Goal: Transaction & Acquisition: Obtain resource

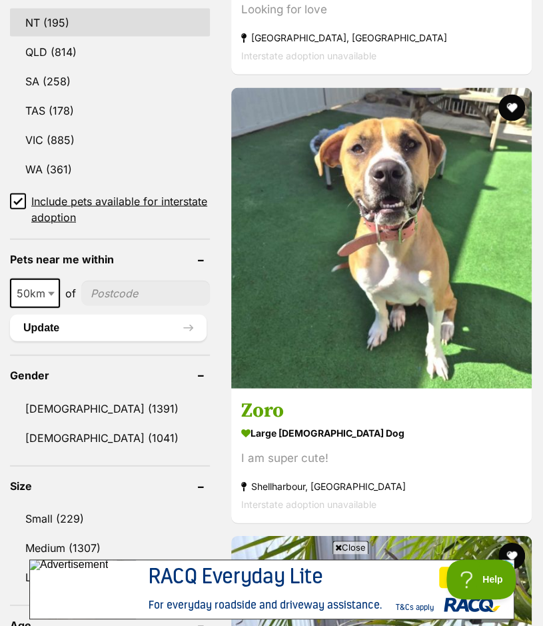
scroll to position [893, 0]
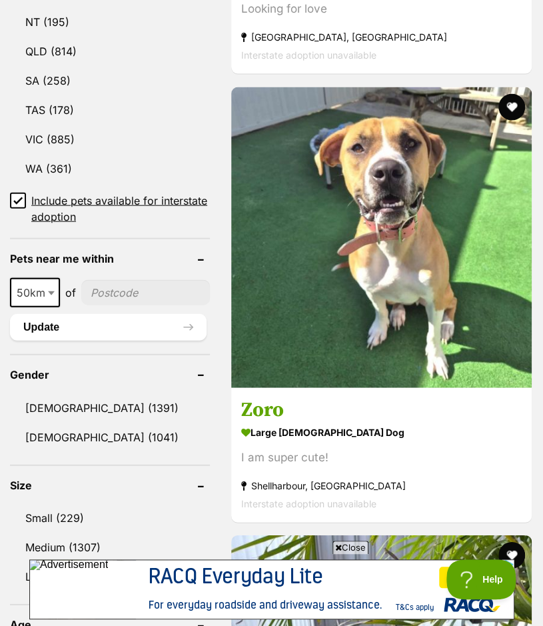
click at [125, 305] on input"] "postcode" at bounding box center [145, 292] width 129 height 25
type input"] "4032"
click at [116, 341] on button "Update" at bounding box center [108, 327] width 197 height 27
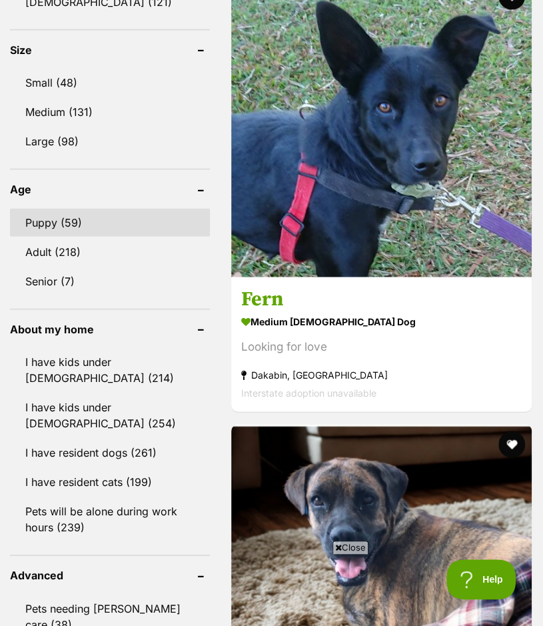
click at [55, 236] on link "Puppy (59)" at bounding box center [110, 223] width 200 height 28
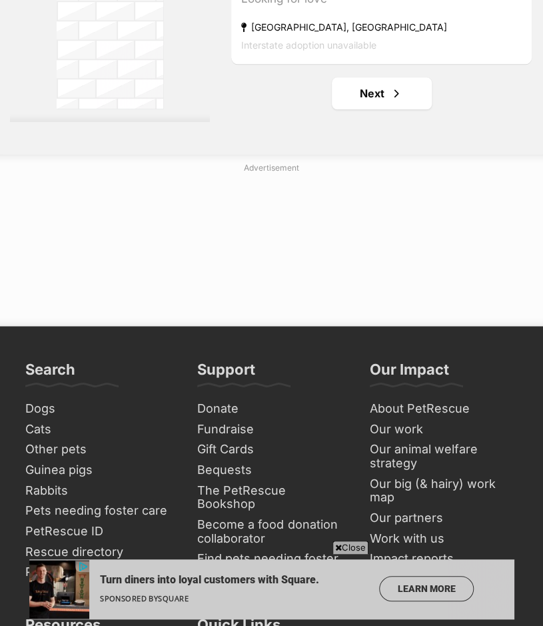
scroll to position [10223, 0]
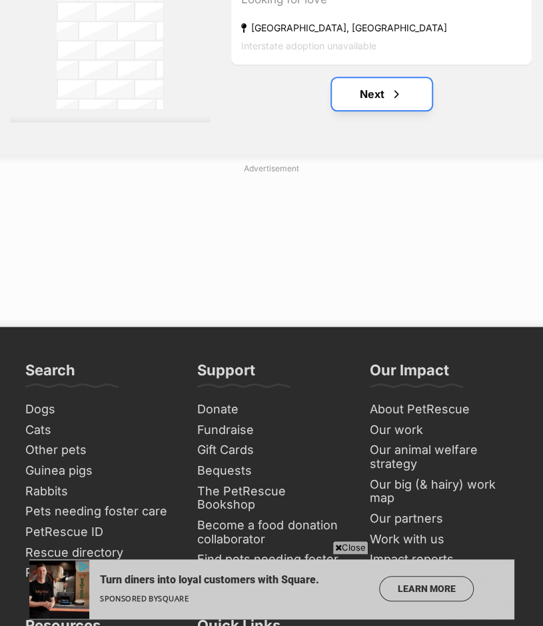
click at [401, 102] on span "Next page" at bounding box center [396, 94] width 13 height 16
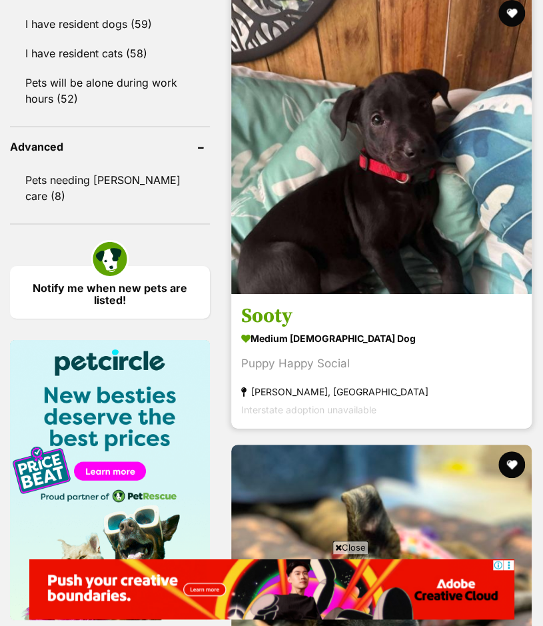
scroll to position [1447, 0]
